Goal: Use online tool/utility: Utilize a website feature to perform a specific function

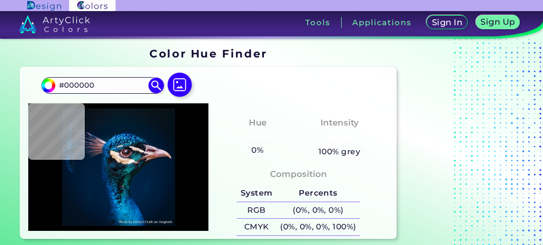
type input "#041122"
type input "#00152a"
type input "#00152A"
type input "#001a35"
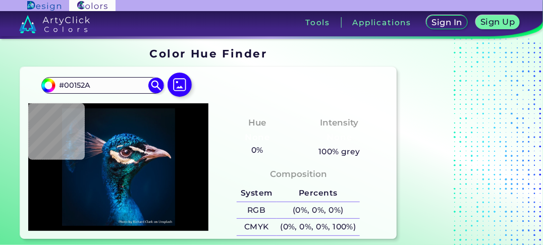
type input "#001A35"
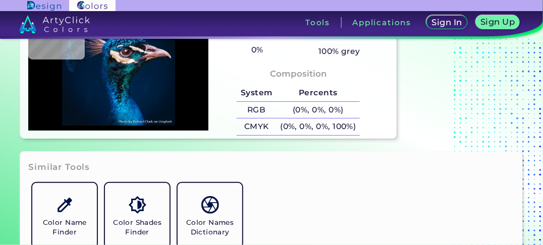
type input "#001b36"
type input "#001B36"
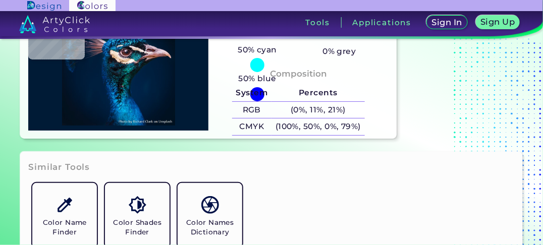
type input "#001b37"
type input "#001B37"
click at [82, 87] on img at bounding box center [118, 67] width 170 height 118
click at [112, 69] on img at bounding box center [118, 67] width 170 height 118
type input "#132935"
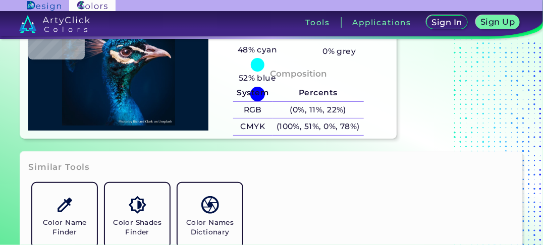
type input "#132935"
type input "#153349"
type input "#041620"
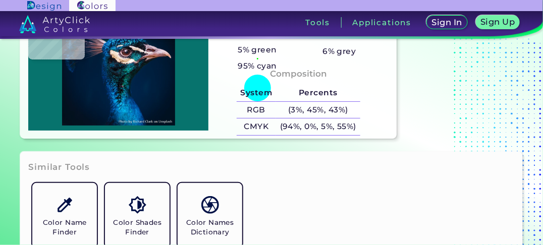
type input "#07736d"
type input "#07736D"
type input "#005d5f"
type input "#005D5F"
type input "#002d40"
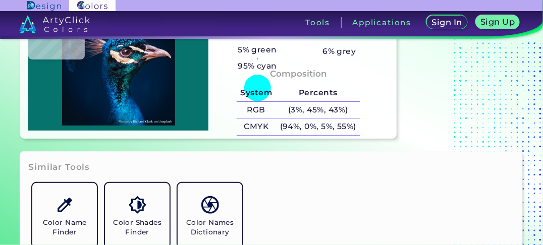
type input "#002D40"
drag, startPoint x: 112, startPoint y: 69, endPoint x: 137, endPoint y: 85, distance: 30.4
click at [127, 90] on img at bounding box center [118, 67] width 170 height 118
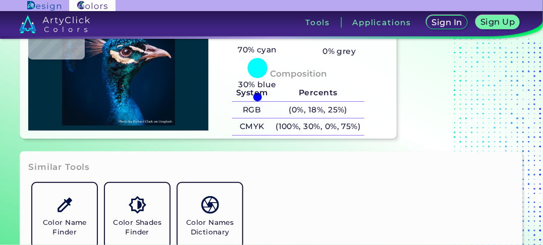
drag, startPoint x: 216, startPoint y: 107, endPoint x: 155, endPoint y: 121, distance: 62.1
click at [155, 121] on div at bounding box center [118, 67] width 180 height 128
click at [77, 83] on img at bounding box center [118, 67] width 170 height 118
type input "#001a35"
type input "#001A35"
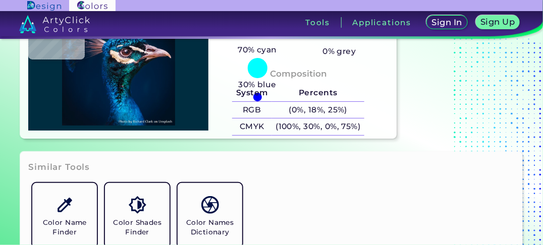
type input "#001b38"
type input "#001B38"
type input "#011b36"
type input "#011B36"
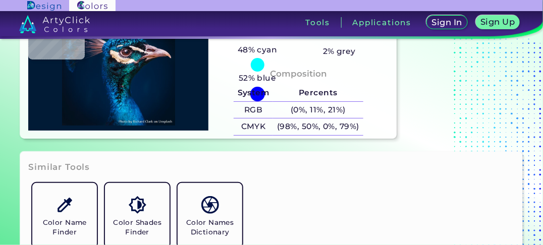
type input "#001a35"
type input "#001A35"
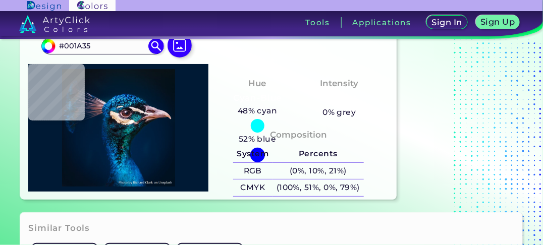
scroll to position [0, 0]
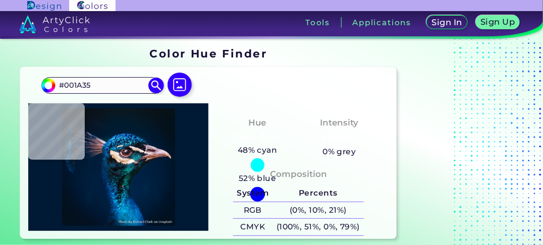
type input "#0a1117"
type input "#0A1117"
type input "#434259"
type input "#2e3343"
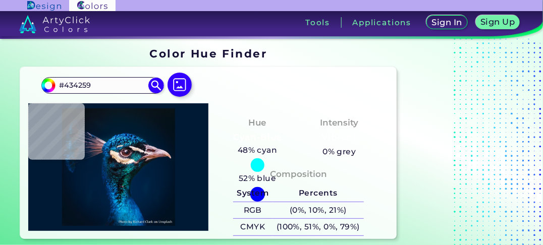
type input "#2E3343"
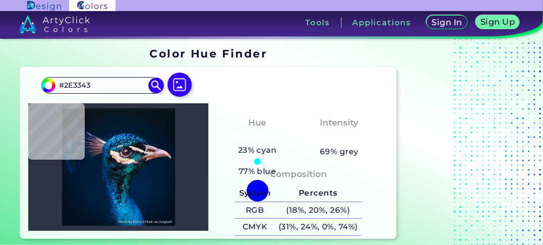
type input "#001f3e"
type input "#001F3E"
type input "#001d3b"
type input "#001D3B"
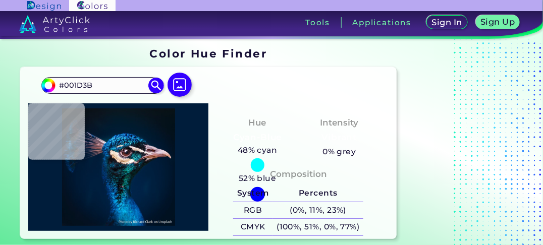
type input "#001b38"
type input "#001B38"
type input "#e6dadb"
type input "#E6DADB"
type input "#453e4b"
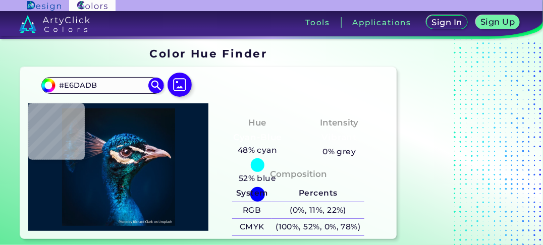
type input "#453E4B"
type input "#1d222b"
type input "#1D222B"
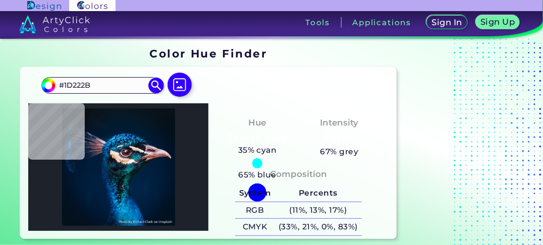
type input "#3c1219"
type input "#3C1219"
type input "#d4d1d6"
type input "#D4D1D6"
type input "#79686e"
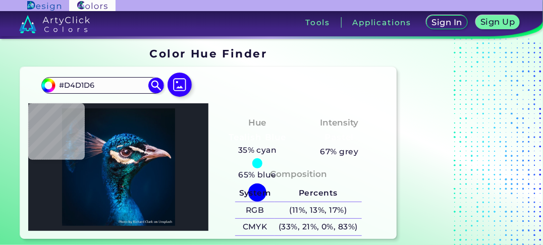
type input "#79686E"
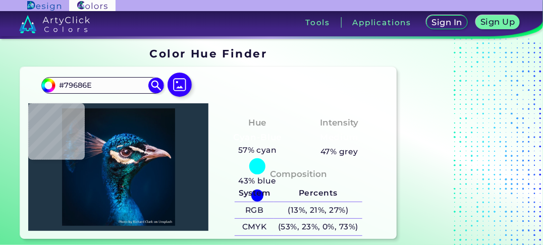
type input "#213646"
type input "#0e2d40"
type input "#0E2D40"
type input "#0c8a98"
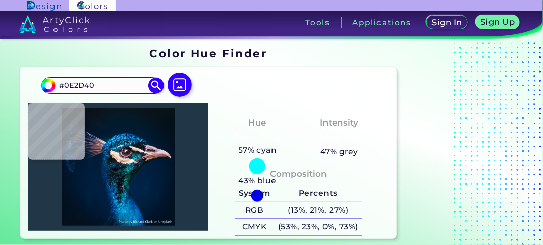
type input "#0C8A98"
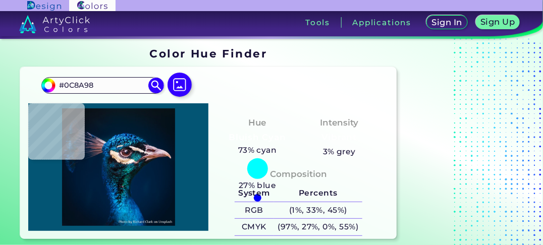
type input "#035574"
type input "#1d9197"
type input "#1D9197"
type input "#1b6f70"
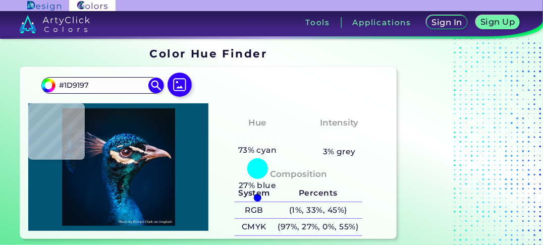
type input "#1B6F70"
type input "#022c37"
type input "#022C37"
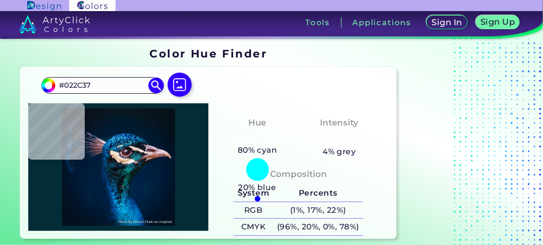
type input "#11161d"
type input "#11161D"
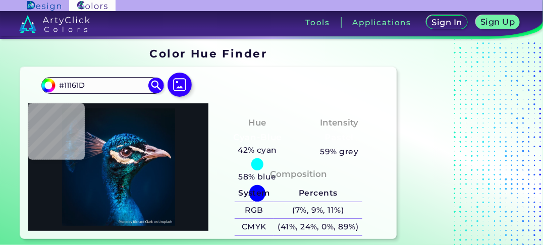
type input "#9a7986"
type input "#9A7986"
type input "#2d4758"
type input "#2D4758"
type input "#5d8690"
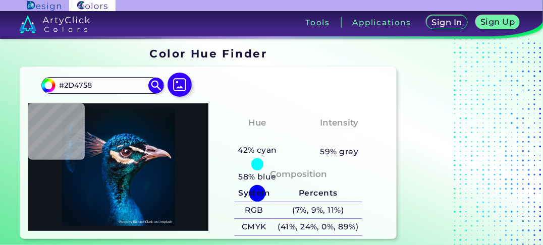
type input "#5D8690"
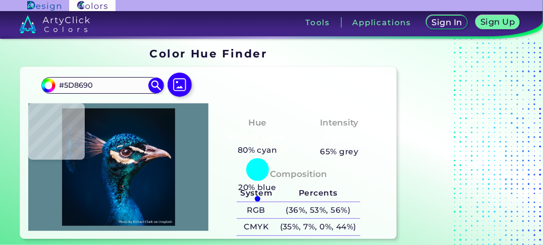
type input "#43697a"
type input "#43697A"
type input "#075461"
type input "#1b5966"
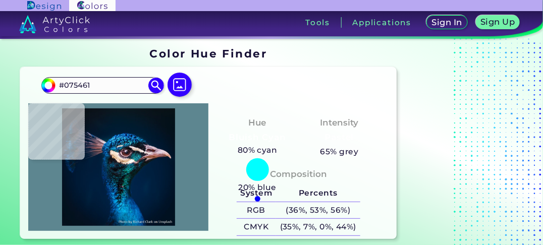
type input "#1B5966"
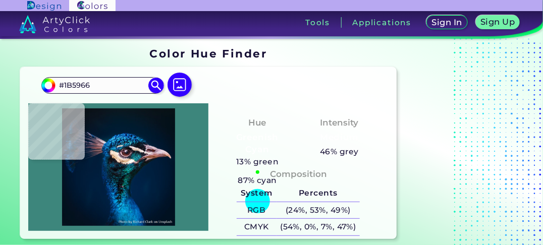
type input "#3d867c"
type input "#3D867C"
type input "#0c4b4f"
type input "#0C4B4F"
type input "#477d6e"
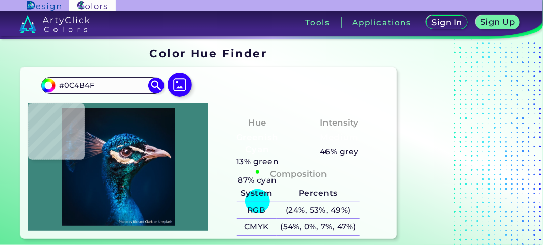
type input "#477D6E"
type input "#f9fdf7"
type input "#F9FDF7"
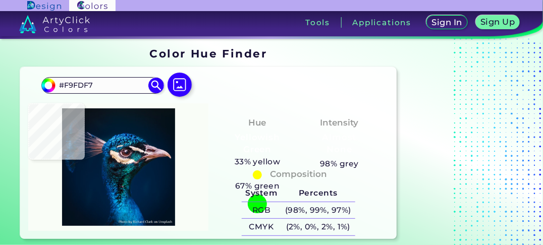
type input "#afbfb4"
type input "#AFBFB4"
type input "#174c4b"
type input "#174C4B"
type input "#1d2e34"
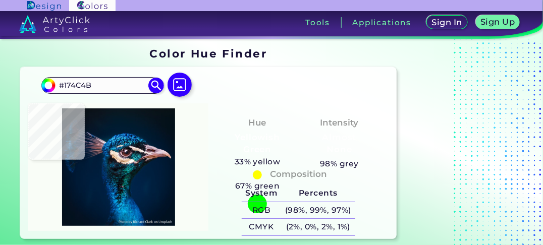
type input "#1D2E34"
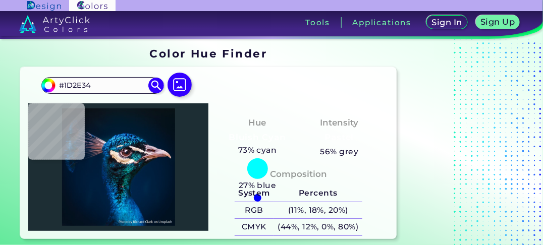
type input "#112b39"
type input "#112B39"
type input "#505a67"
type input "#505A67"
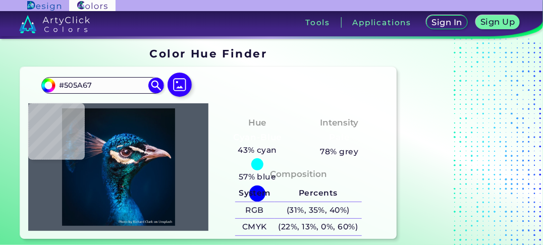
type input "#131325"
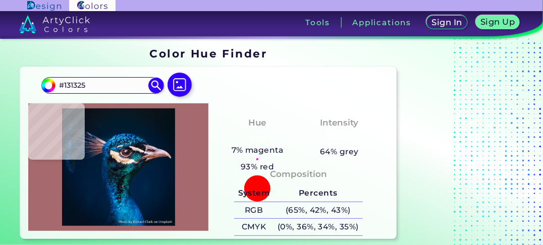
type input "#a66a6e"
type input "#A66A6E"
type input "#89423f"
type input "#89423F"
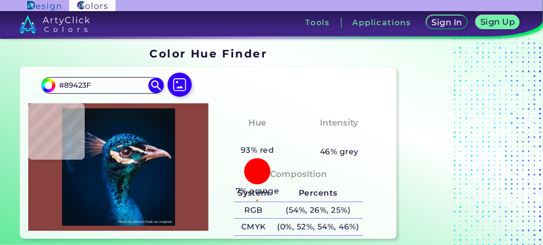
type input "#682a27"
type input "#682A27"
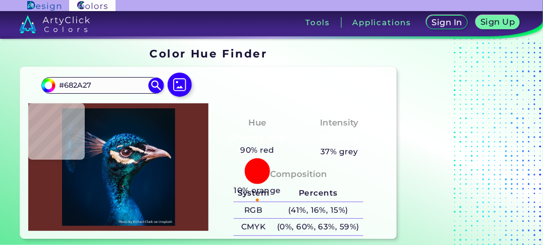
type input "#743434"
type input "#683534"
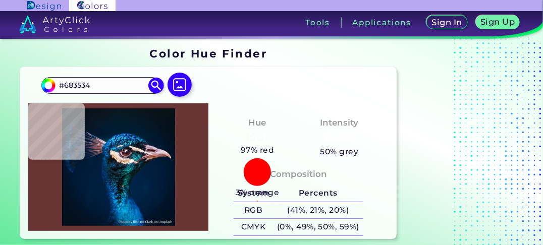
type input "#462124"
type input "#170f17"
type input "#170F17"
type input "#15101d"
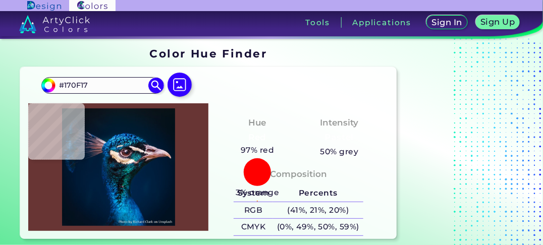
type input "#15101D"
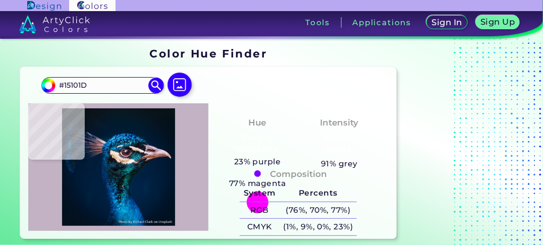
type input "#c2b2c4"
type input "#C2B2C4"
type input "#887f8d"
type input "#887F8D"
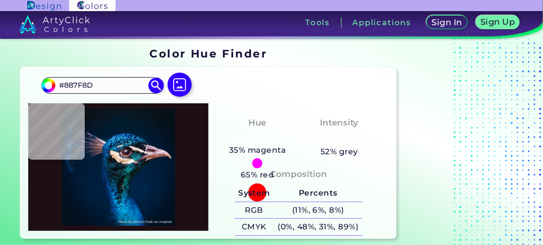
type input "#1d0f14"
type input "#1D0F14"
type input "#332229"
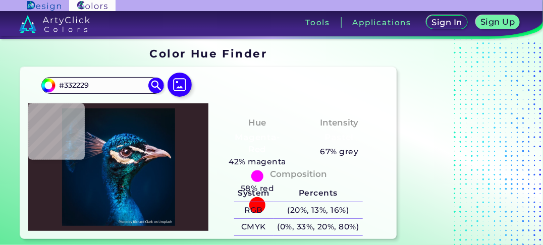
type input "#2b181d"
type input "#2B181D"
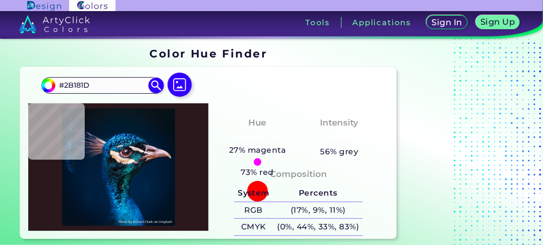
type input "#201d25"
type input "#201D25"
type input "#0e1221"
type input "#0E1221"
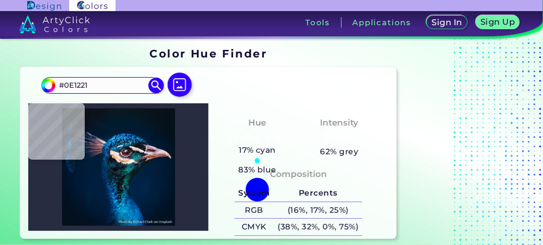
type input "#282c41"
type input "#282C41"
type input "#2c2b43"
type input "#2C2B43"
type input "#261822"
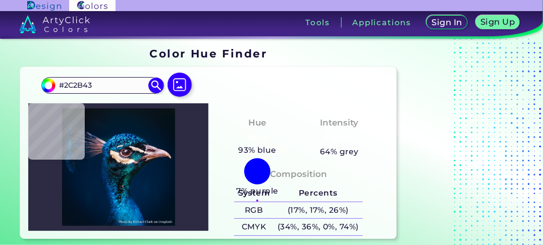
type input "#261822"
type input "#3f3d49"
type input "#3F3D49"
type input "#ecd0c1"
type input "#ECD0C1"
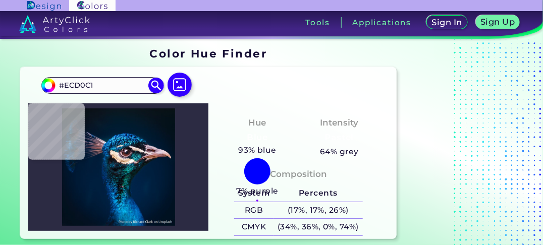
type input "#e9e1e0"
type input "#E9E1E0"
type input "#433744"
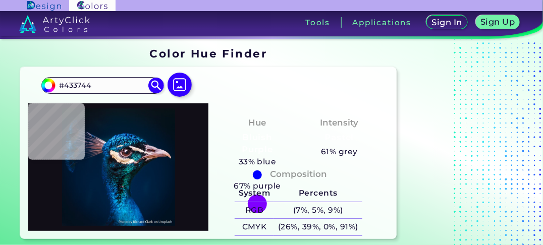
type input "#110e17"
type input "#110E17"
type input "#bd929b"
type input "#BD929B"
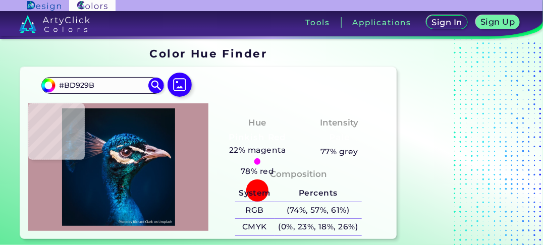
type input "#bd98a7"
type input "#BD98A7"
type input "#d1a7b5"
type input "#D1A7B5"
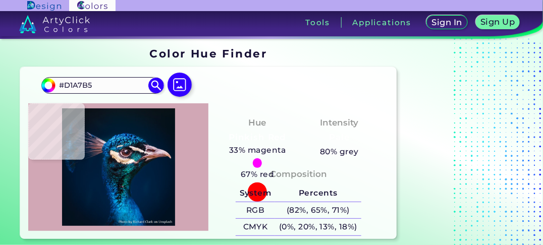
type input "#cc979d"
type input "#CC979D"
type input "#c78d94"
type input "#C78D94"
type input "#e0a9aa"
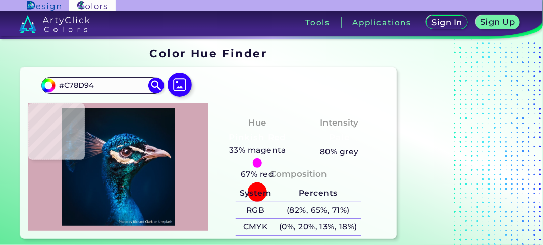
type input "#E0A9AA"
type input "#ddaaab"
type input "#DDAAAB"
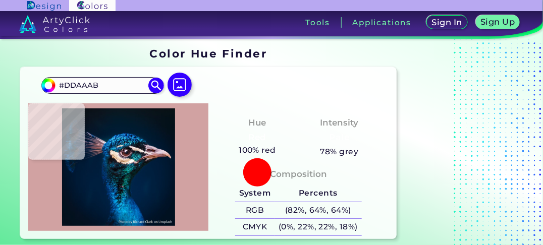
type input "#d1a2a2"
type input "#D1A2A2"
type input "#ac7069"
type input "#AC7069"
type input "#a56b6e"
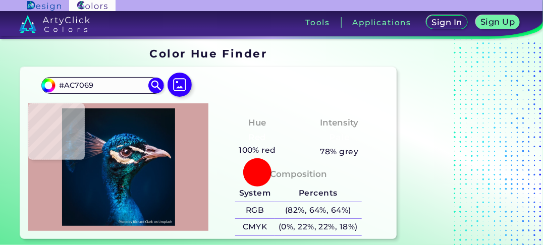
type input "#A56B6E"
type input "#936365"
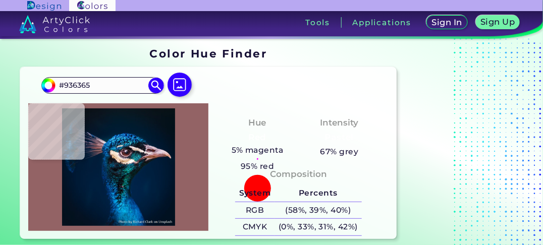
type input "#834b39"
type input "#834B39"
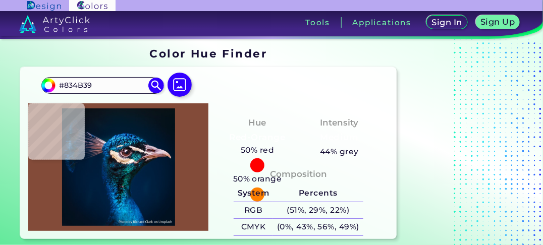
type input "#9c5f4a"
type input "#9C5F4A"
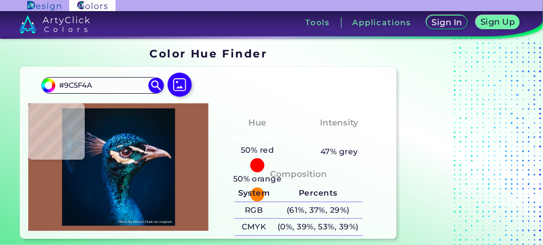
type input "#cd977e"
type input "#CD977E"
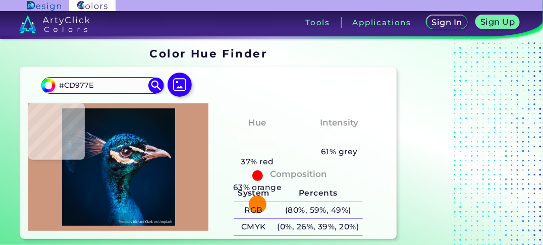
type input "#eac7c6"
type input "#EAC7C6"
type input "#f8d9d7"
type input "#F8D9D7"
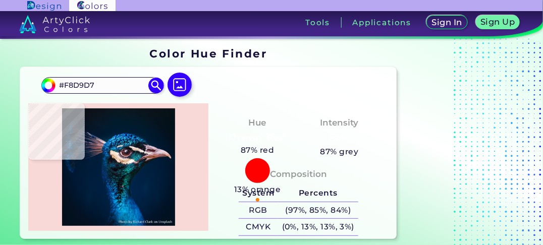
type input "#eac7c6"
type input "#EAC7C6"
type input "#93513b"
type input "#93513B"
type input "#0f1828"
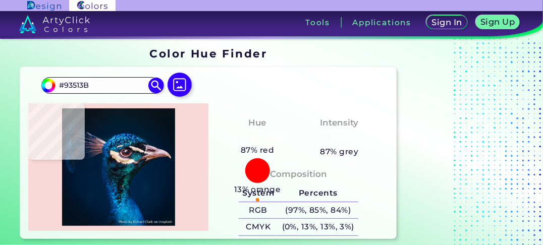
type input "#0F1828"
type input "#001932"
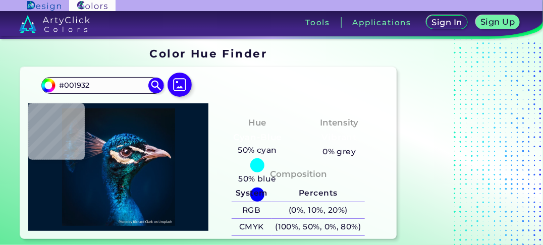
type input "#001a33"
type input "#001A33"
type input "#001a35"
type input "#001A35"
type input "#001b36"
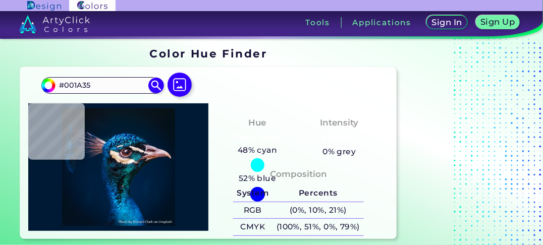
type input "#001B36"
type input "#001b38"
type input "#001B38"
type input "#011c39"
type input "#011C39"
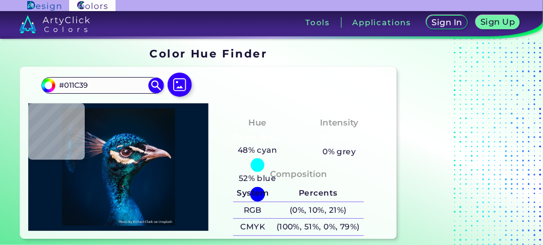
type input "#001d3b"
type input "#001D3B"
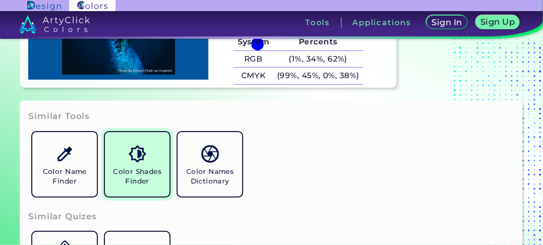
scroll to position [353, 0]
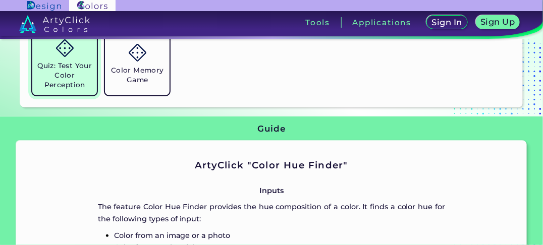
click at [50, 73] on h5 "Quiz: Test Your Color Perception" at bounding box center [64, 75] width 57 height 29
